Goal: Navigation & Orientation: Find specific page/section

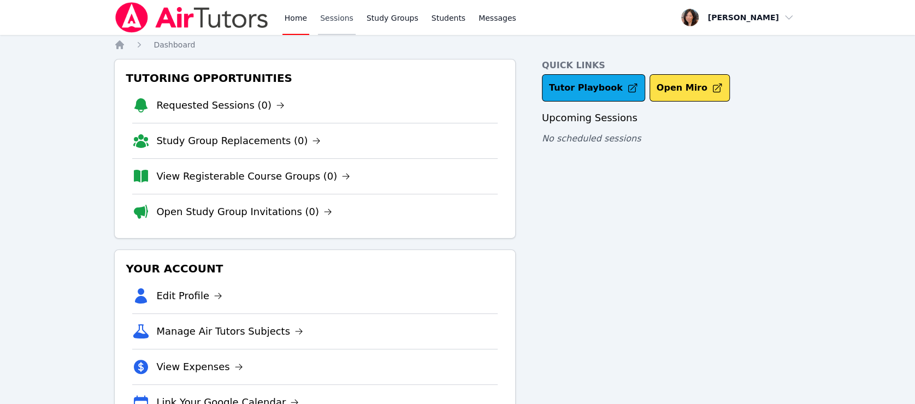
click at [334, 15] on link "Sessions" at bounding box center [337, 17] width 38 height 35
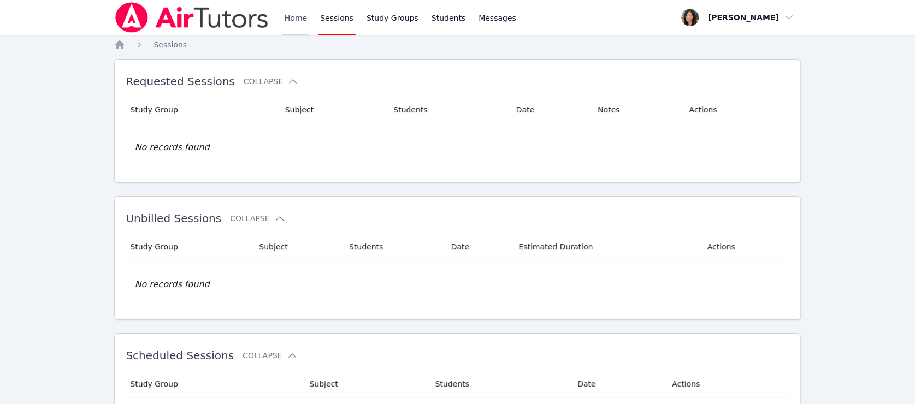
click at [284, 14] on link "Home" at bounding box center [295, 17] width 27 height 35
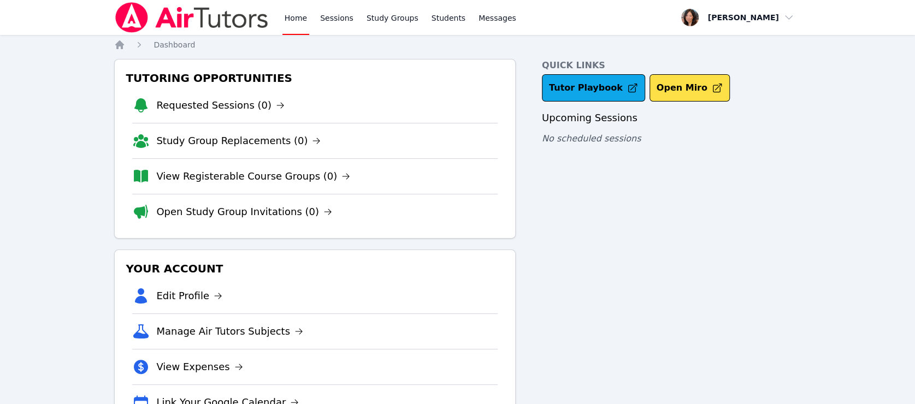
click at [284, 14] on link "Home" at bounding box center [295, 17] width 27 height 35
click at [325, 11] on link "Sessions" at bounding box center [337, 17] width 38 height 35
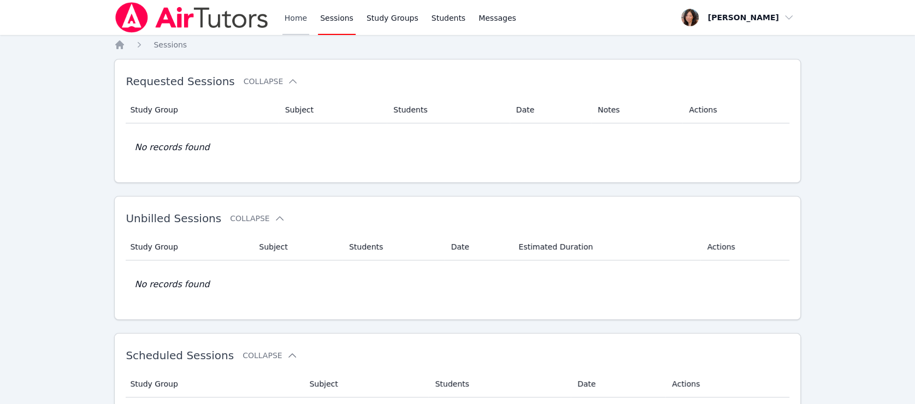
click at [291, 14] on link "Home" at bounding box center [295, 17] width 27 height 35
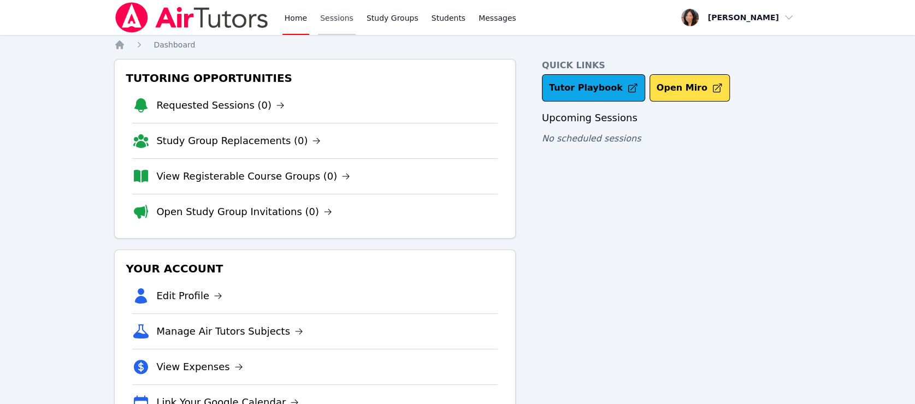
click at [339, 23] on link "Sessions" at bounding box center [337, 17] width 38 height 35
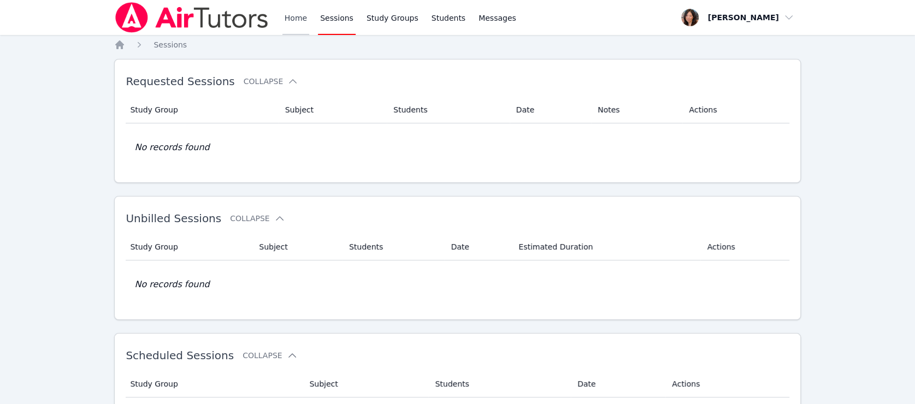
click at [287, 21] on link "Home" at bounding box center [295, 17] width 27 height 35
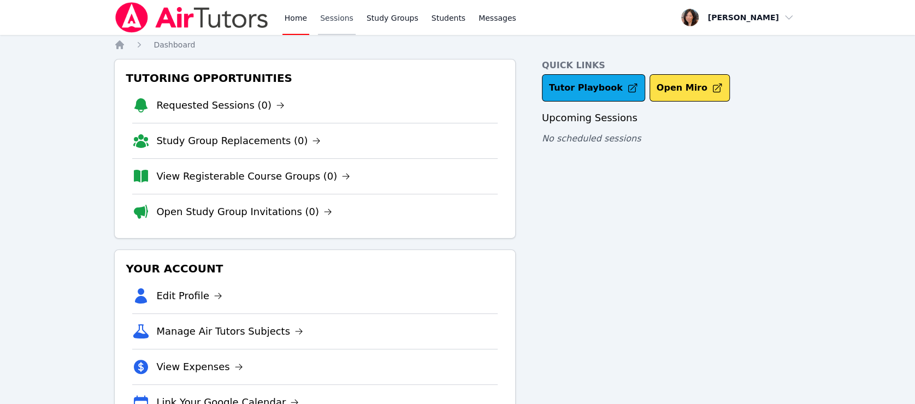
click at [335, 23] on link "Sessions" at bounding box center [337, 17] width 38 height 35
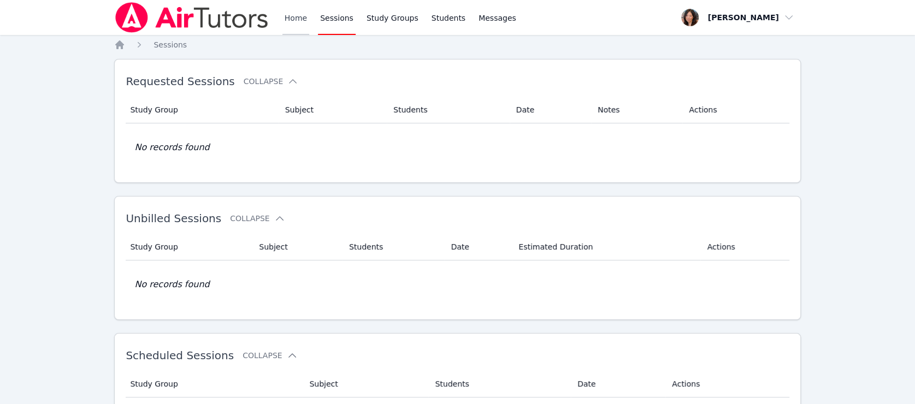
click at [288, 19] on link "Home" at bounding box center [295, 17] width 27 height 35
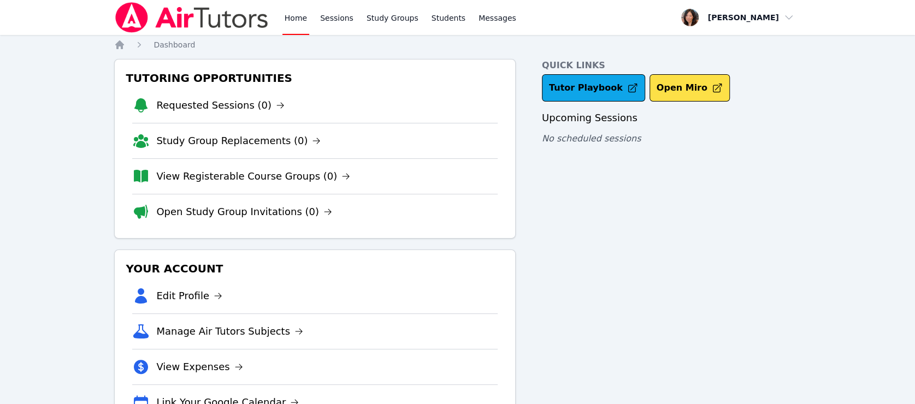
click at [288, 19] on link "Home" at bounding box center [295, 17] width 27 height 35
click at [342, 22] on link "Sessions" at bounding box center [337, 17] width 38 height 35
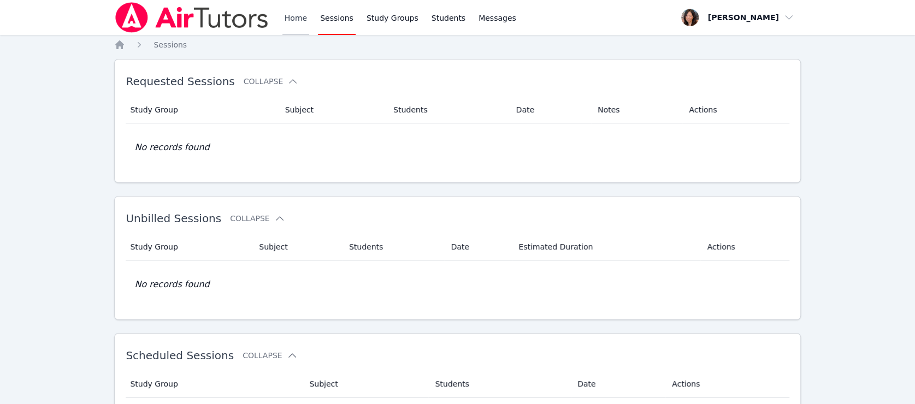
click at [299, 19] on link "Home" at bounding box center [295, 17] width 27 height 35
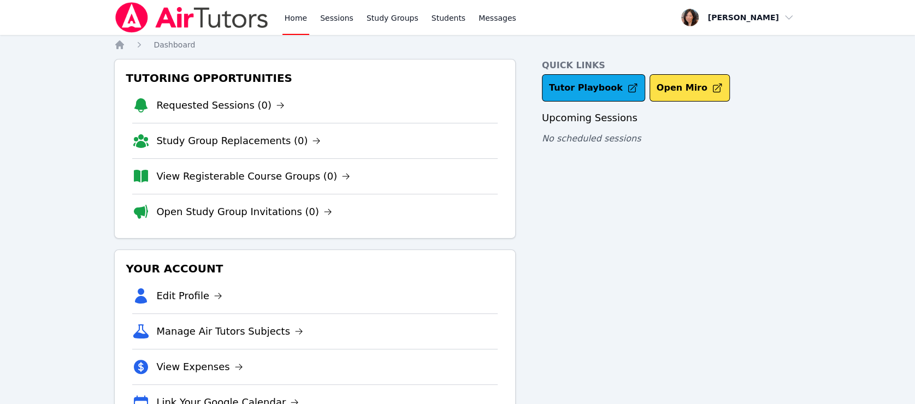
click at [297, 19] on link "Home" at bounding box center [295, 17] width 27 height 35
drag, startPoint x: 297, startPoint y: 19, endPoint x: 367, endPoint y: 9, distance: 70.5
click at [298, 19] on link "Home" at bounding box center [295, 17] width 27 height 35
